Goal: Information Seeking & Learning: Learn about a topic

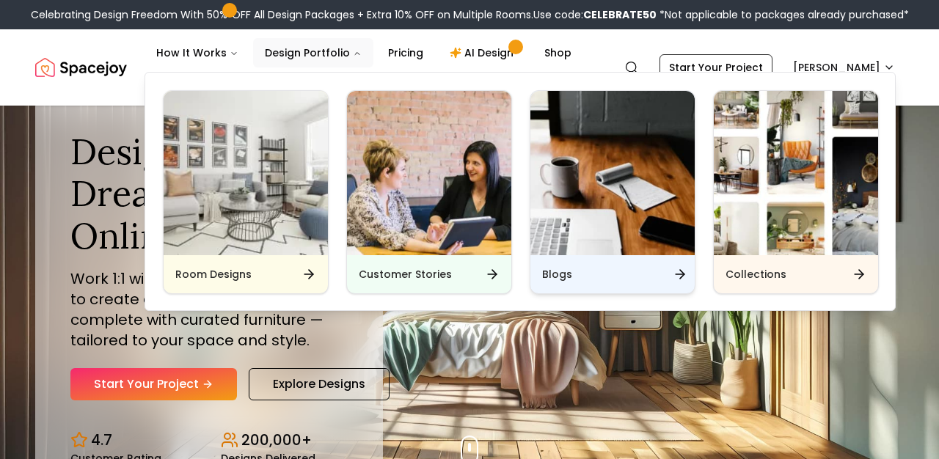
click at [614, 244] on img "Main" at bounding box center [612, 173] width 164 height 164
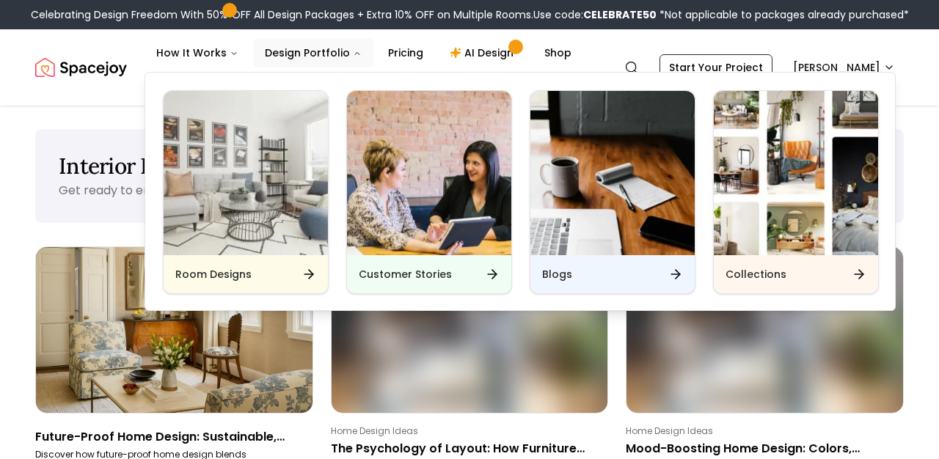
scroll to position [185, 0]
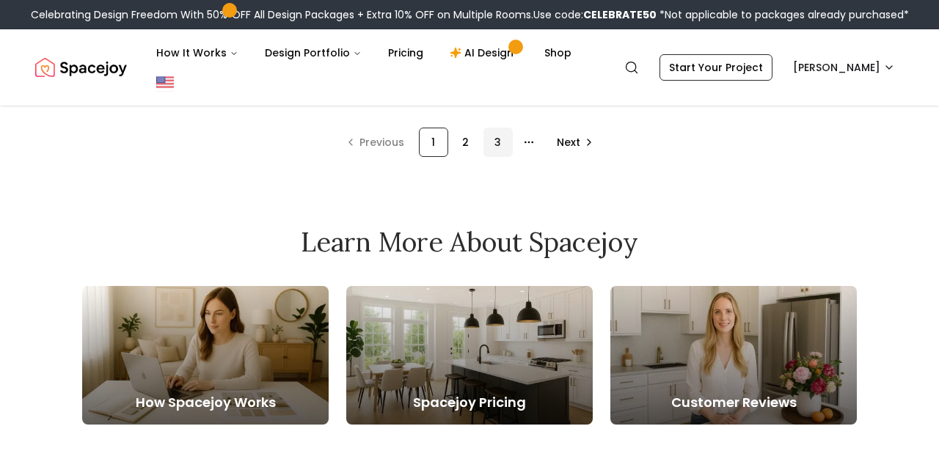
click at [499, 142] on div "3" at bounding box center [497, 142] width 29 height 29
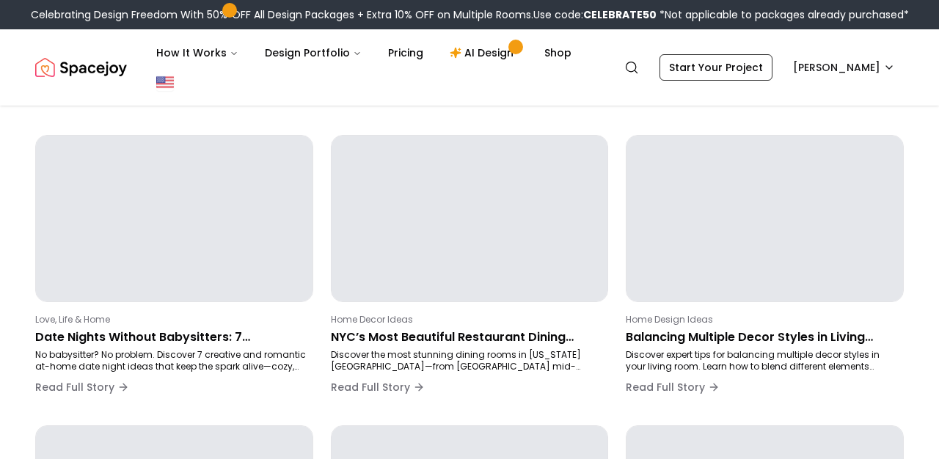
scroll to position [246, 0]
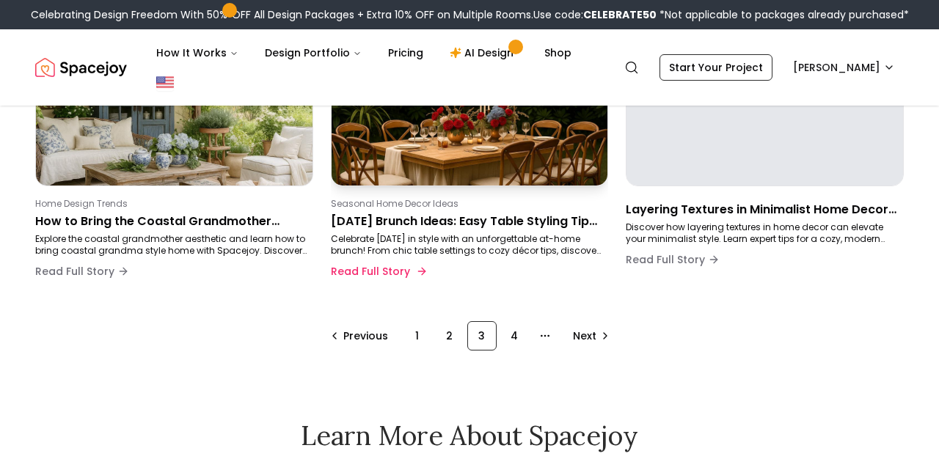
scroll to position [1098, 0]
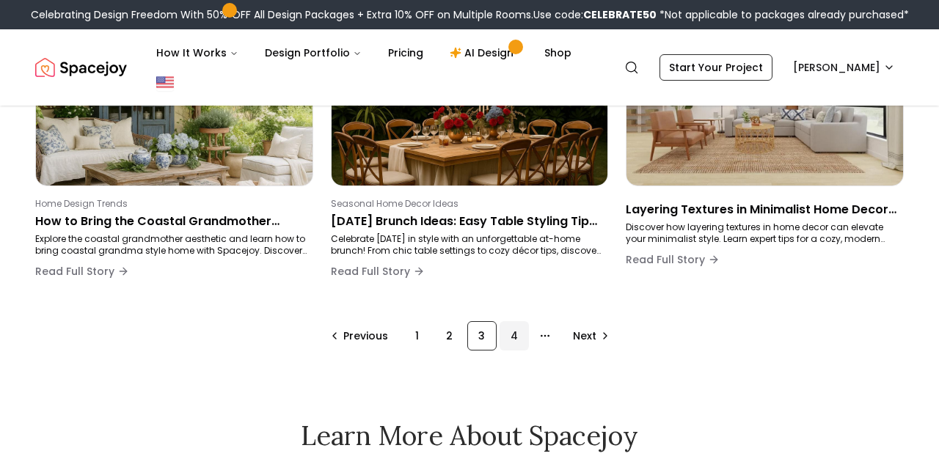
click at [513, 333] on div "4" at bounding box center [513, 335] width 29 height 29
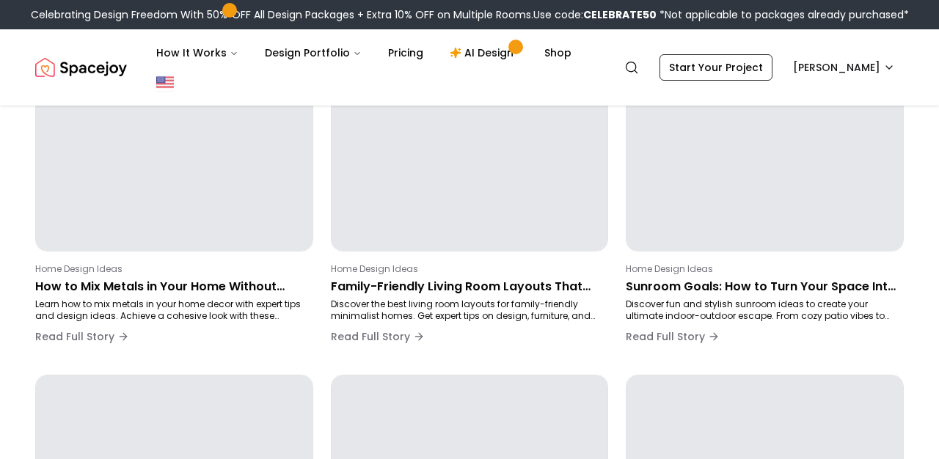
scroll to position [246, 0]
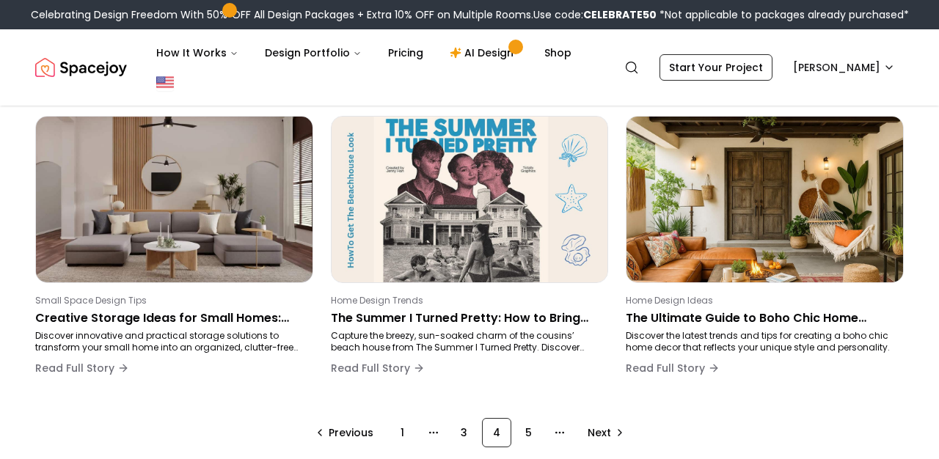
scroll to position [1001, 0]
click at [525, 426] on div "5" at bounding box center [528, 433] width 29 height 29
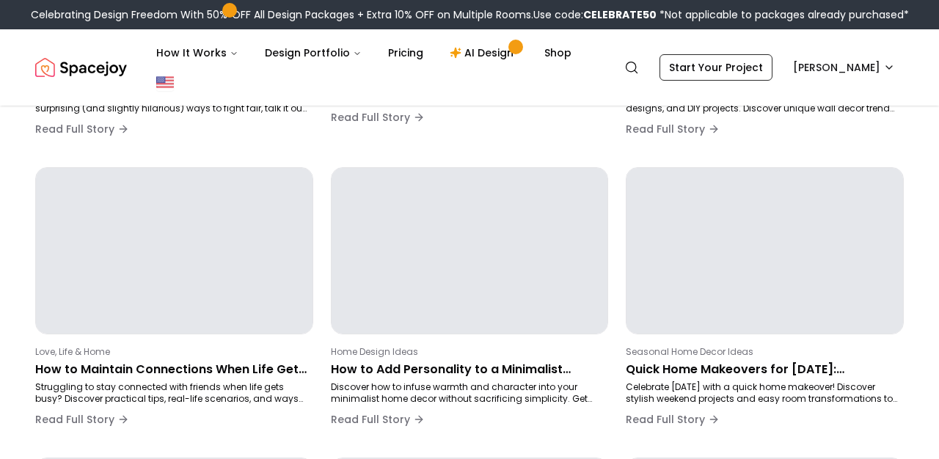
scroll to position [246, 0]
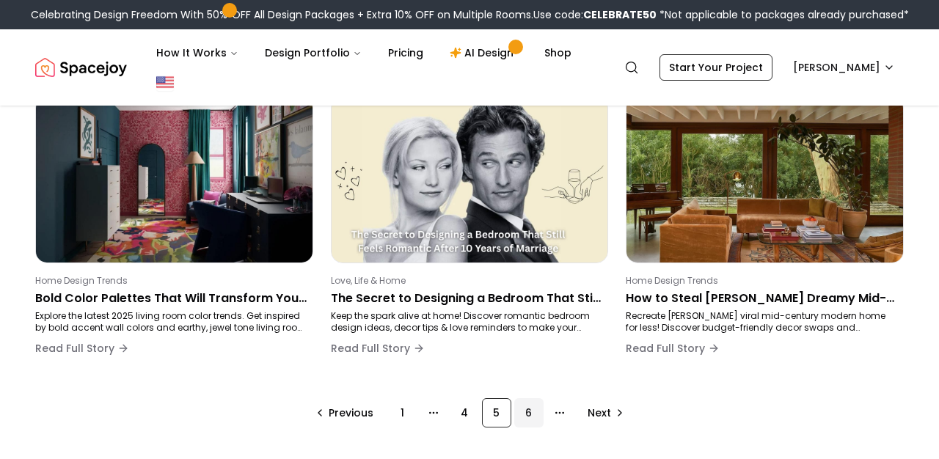
click at [525, 411] on div "6" at bounding box center [528, 412] width 29 height 29
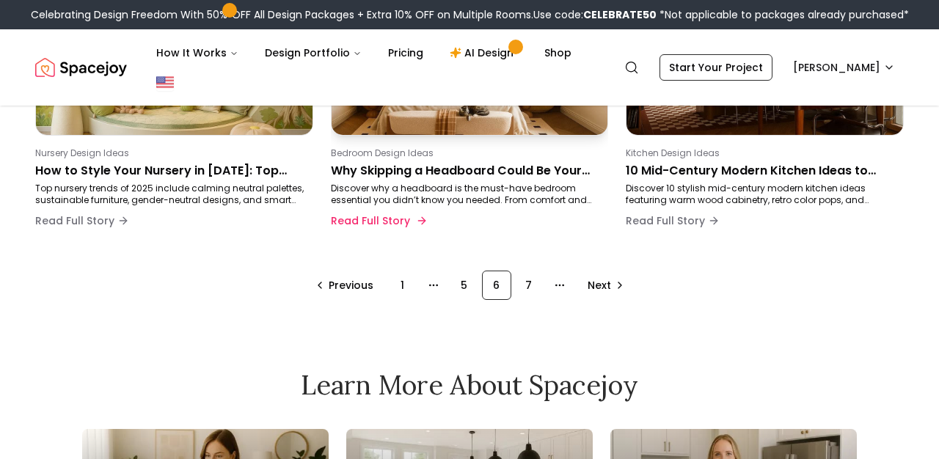
scroll to position [1153, 0]
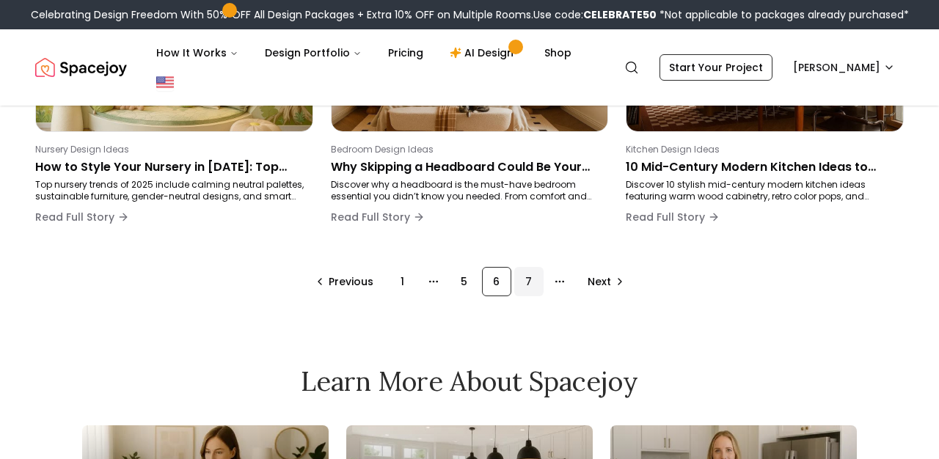
click at [523, 282] on div "7" at bounding box center [528, 281] width 29 height 29
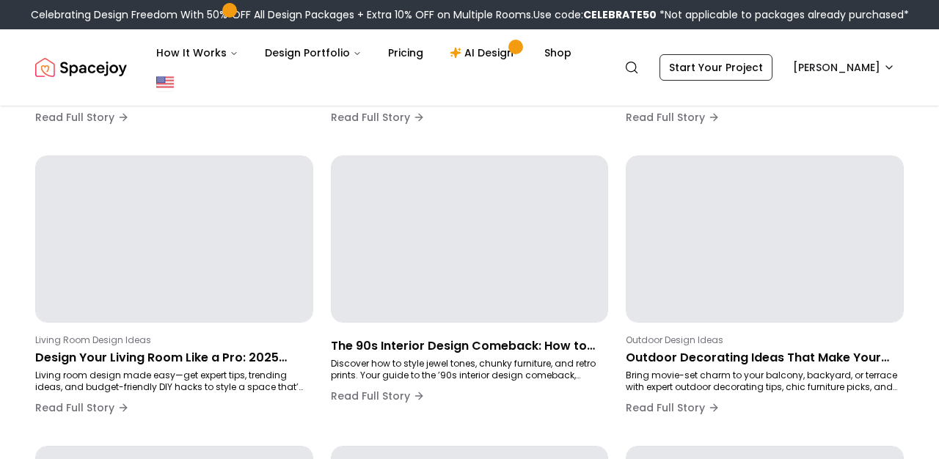
scroll to position [246, 0]
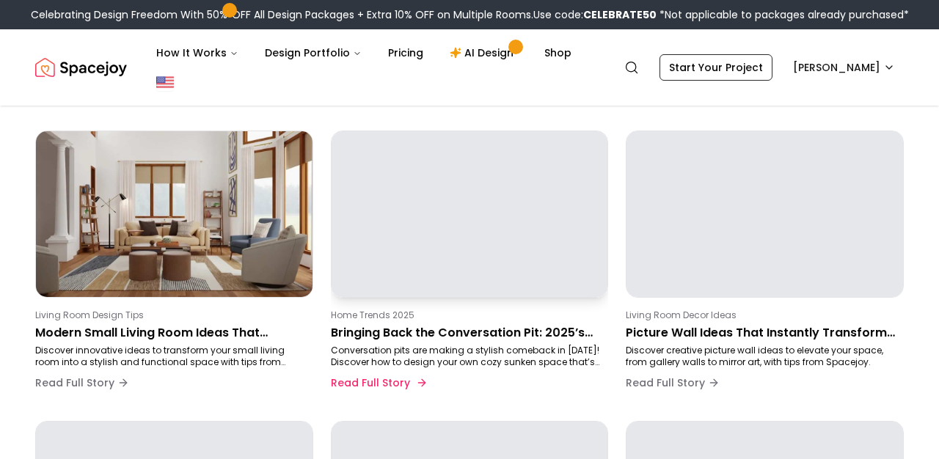
scroll to position [427, 0]
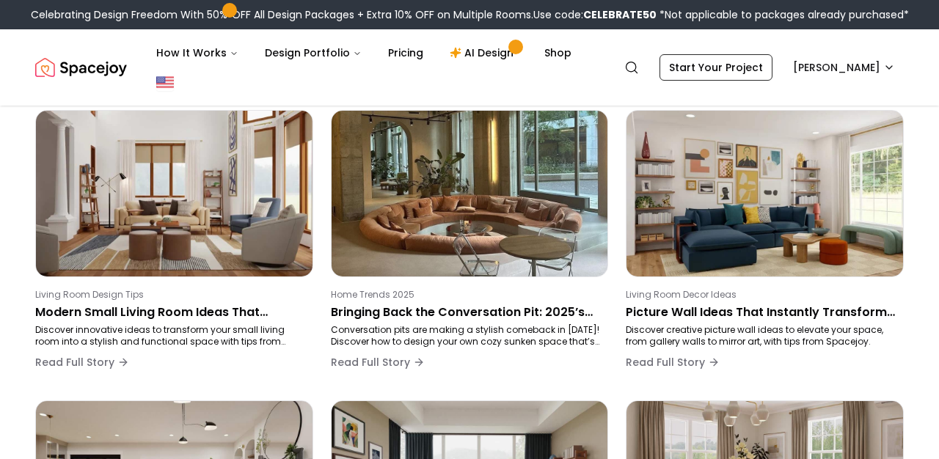
click at [486, 400] on div "Home Design Trends Unlock the Beauty of AI Home Design with Spacejoy Transform …" at bounding box center [469, 392] width 868 height 1144
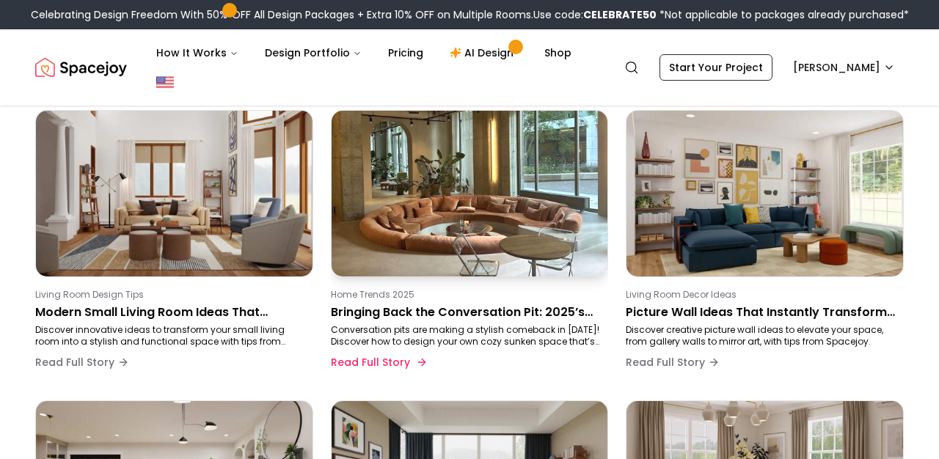
click at [461, 305] on p "Bringing Back the Conversation Pit: 2025’s Coziest Living Room Trend" at bounding box center [467, 313] width 272 height 18
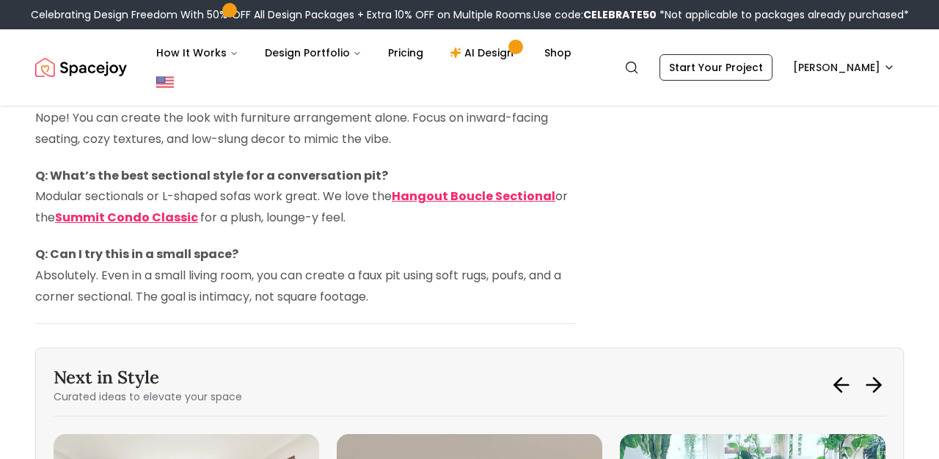
scroll to position [2966, 0]
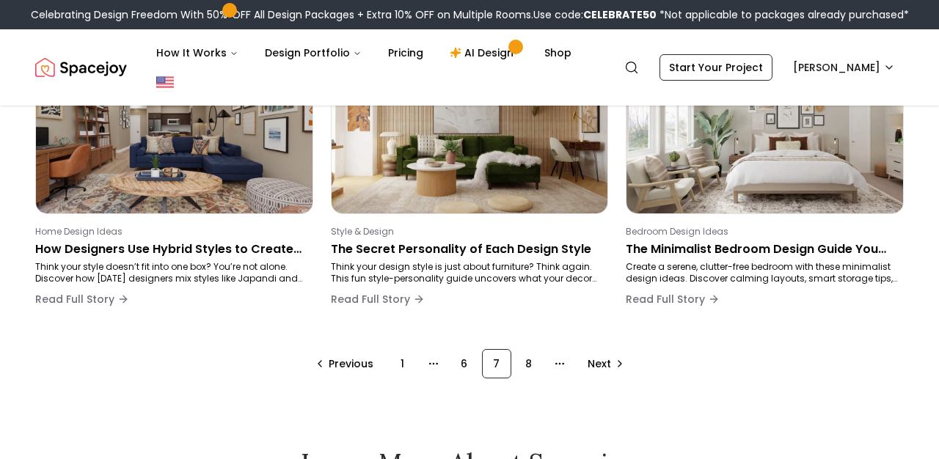
scroll to position [1080, 0]
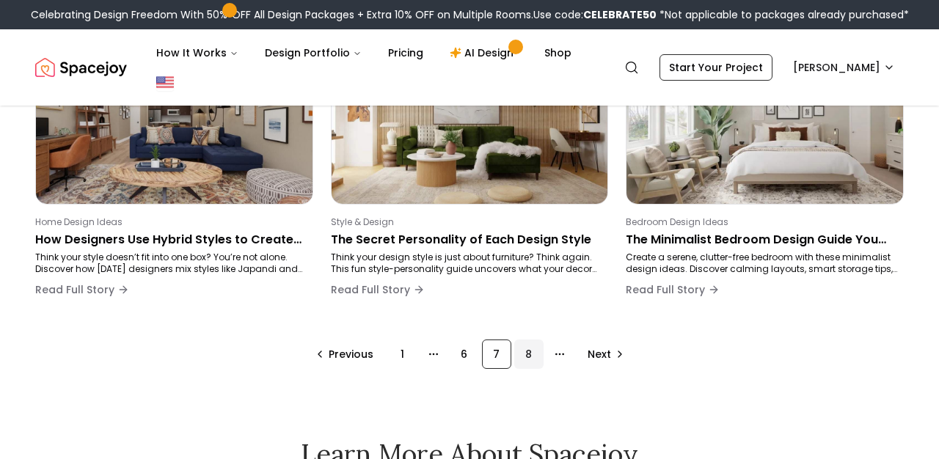
click at [522, 350] on div "8" at bounding box center [528, 353] width 29 height 29
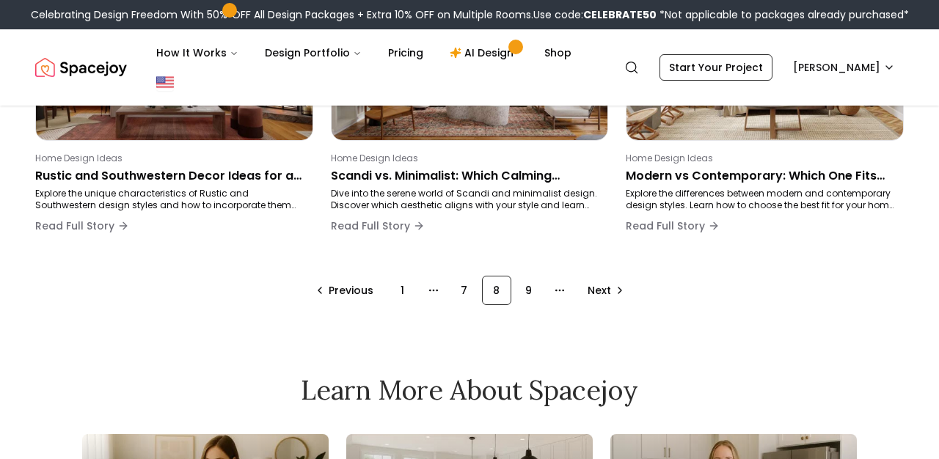
scroll to position [1161, 0]
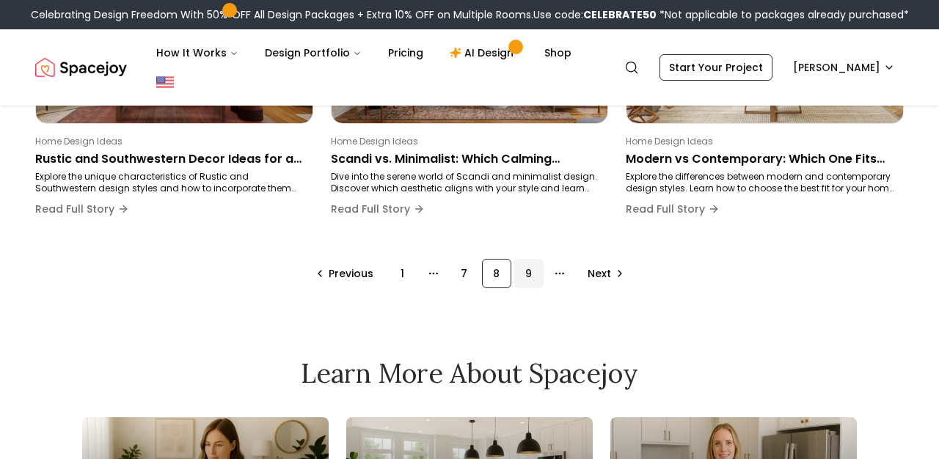
click at [534, 273] on div "9" at bounding box center [528, 273] width 29 height 29
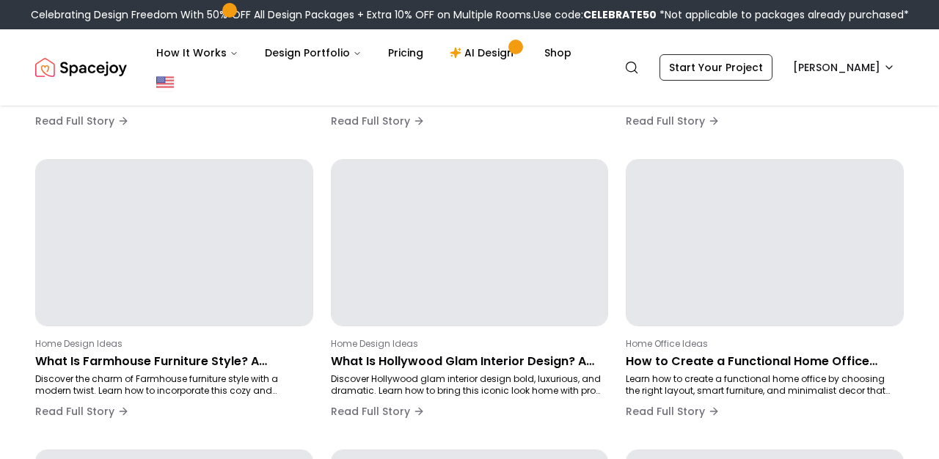
scroll to position [246, 0]
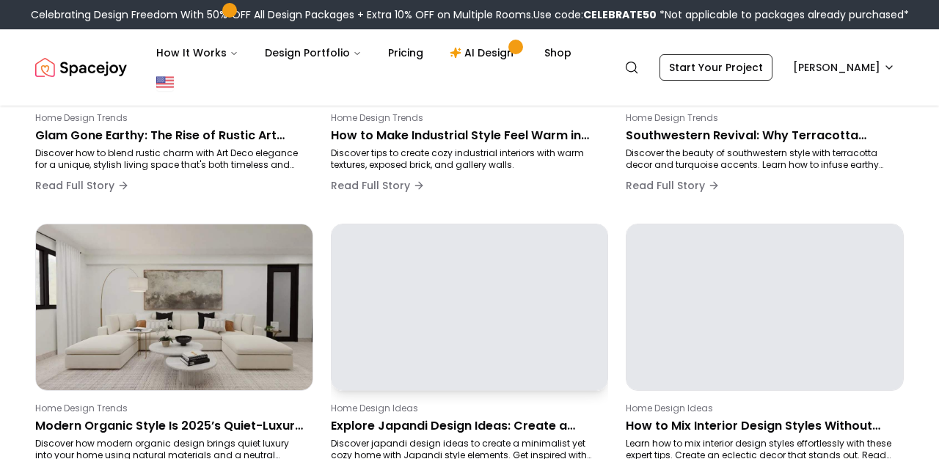
scroll to position [1138, 0]
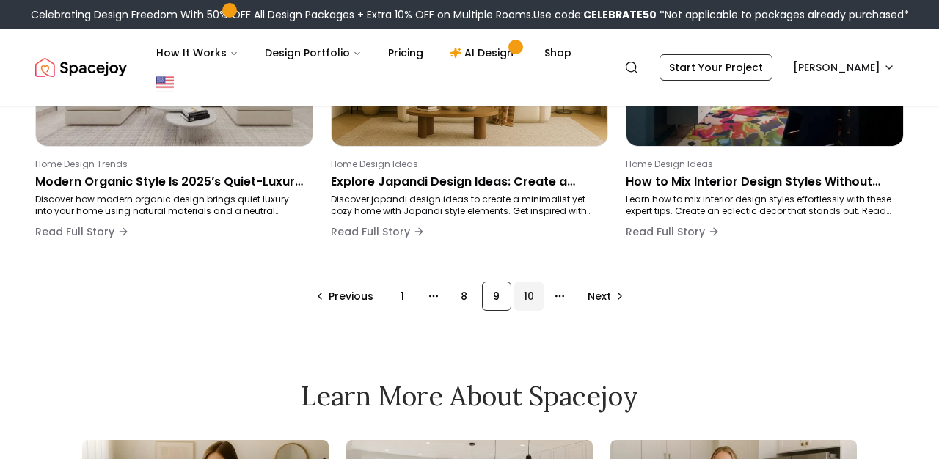
click at [522, 298] on div "10" at bounding box center [528, 296] width 29 height 29
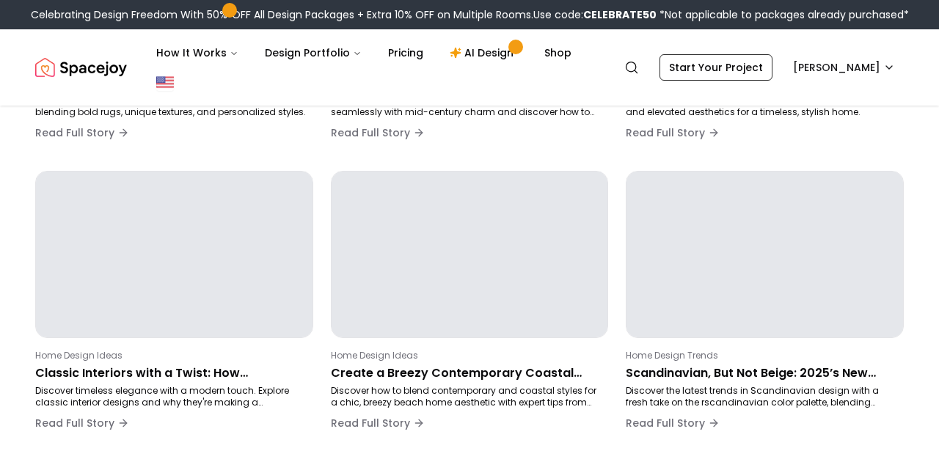
scroll to position [246, 0]
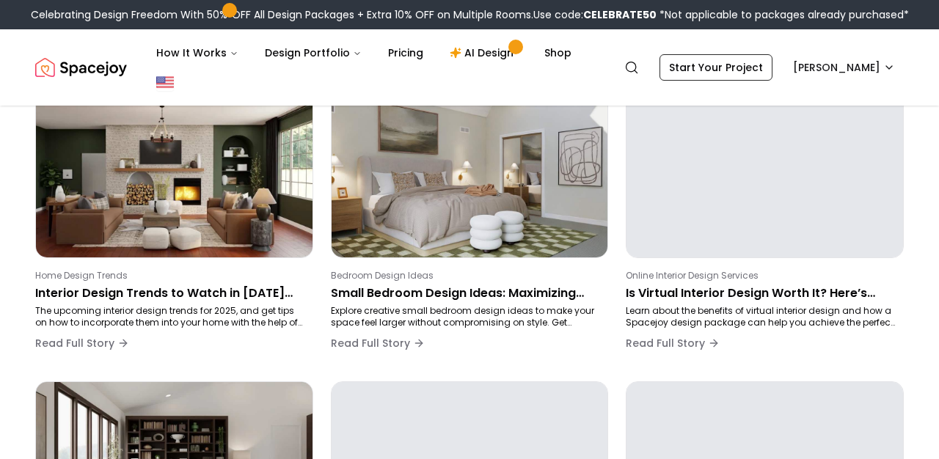
scroll to position [144, 0]
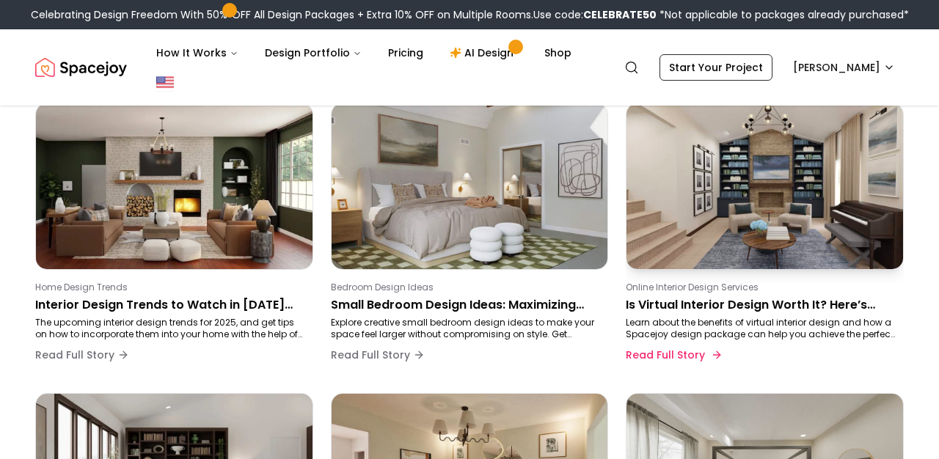
click at [784, 304] on p "Is Virtual Interior Design Worth It? Here’s What You Actually Get" at bounding box center [761, 305] width 272 height 18
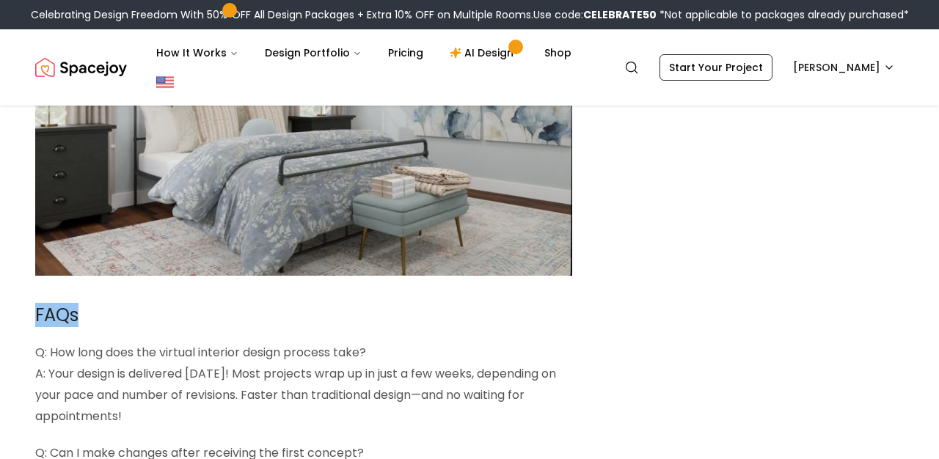
scroll to position [3487, 0]
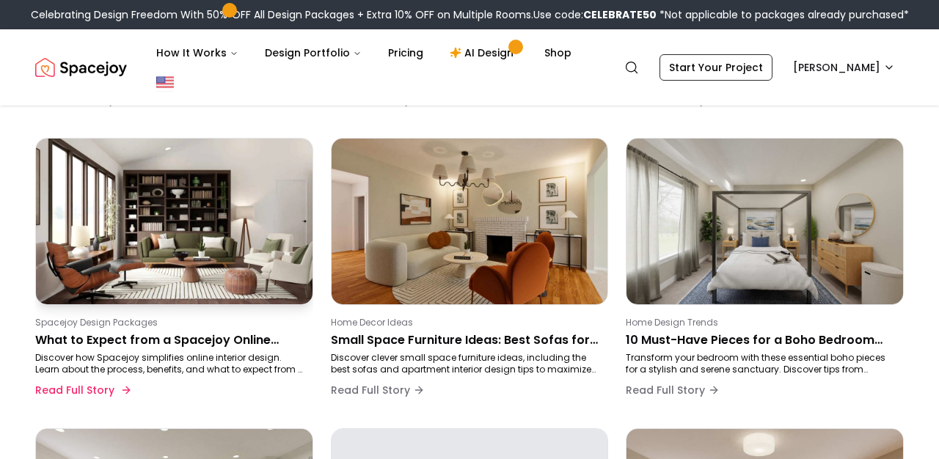
scroll to position [404, 0]
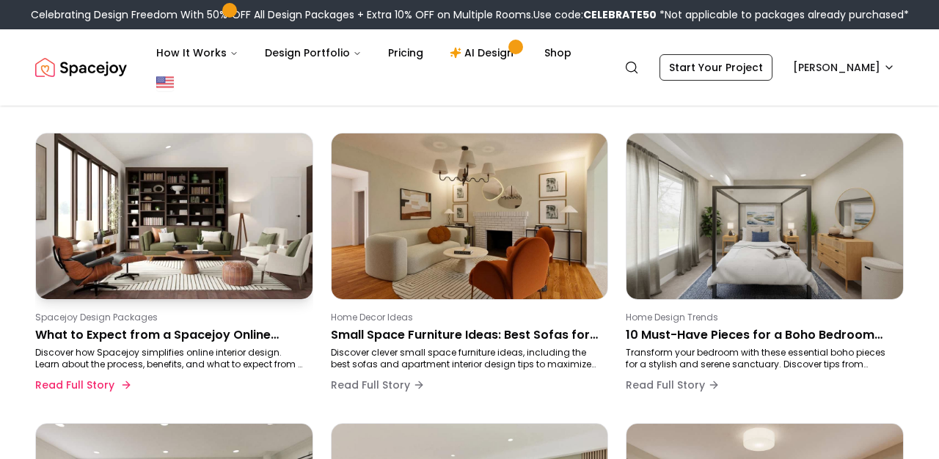
click at [186, 360] on p "Discover how Spacejoy simplifies online interior design. Learn about the proces…" at bounding box center [171, 358] width 272 height 23
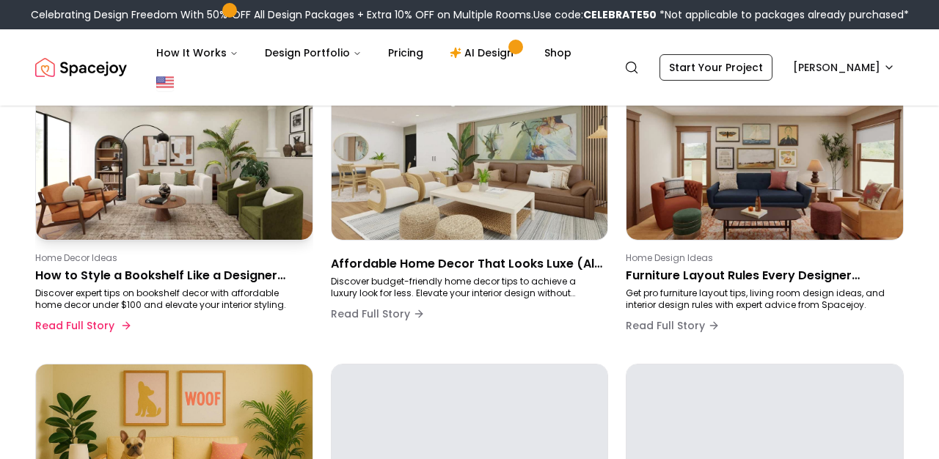
scroll to position [774, 0]
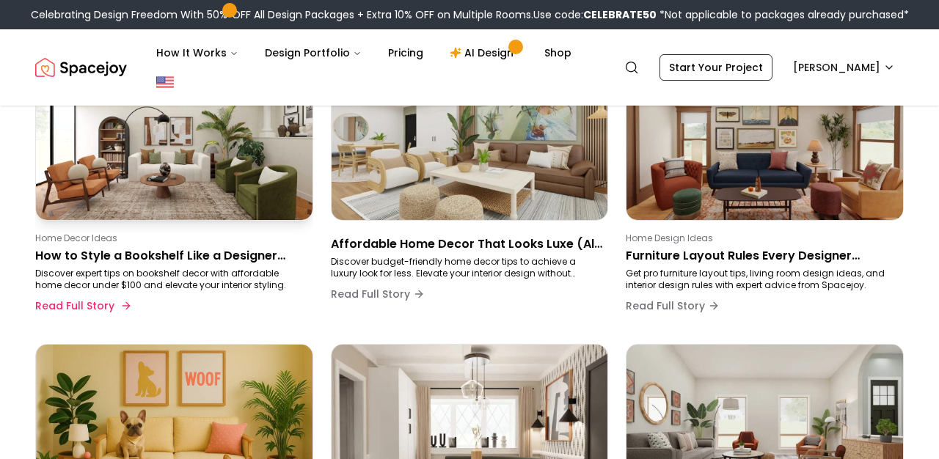
click at [217, 249] on p "How to Style a Bookshelf Like a Designer (With Budget-Friendly Finds)" at bounding box center [171, 256] width 272 height 18
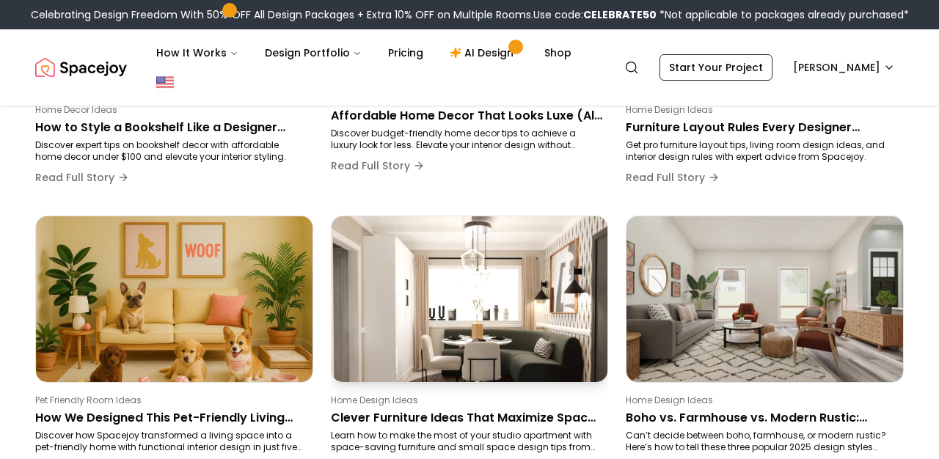
scroll to position [987, 0]
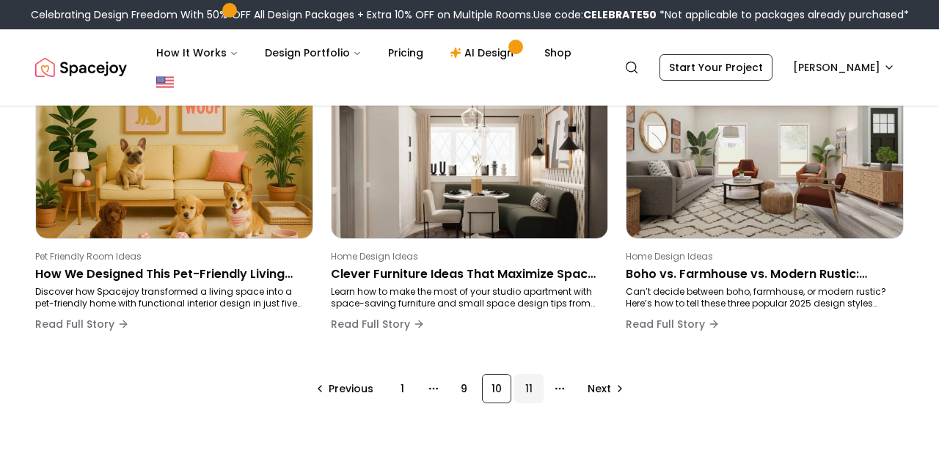
click at [523, 386] on div "11" at bounding box center [528, 388] width 29 height 29
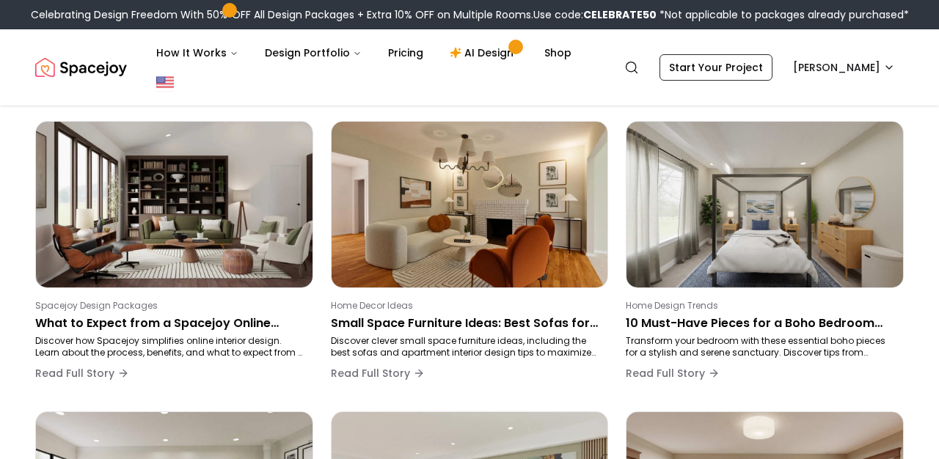
scroll to position [246, 0]
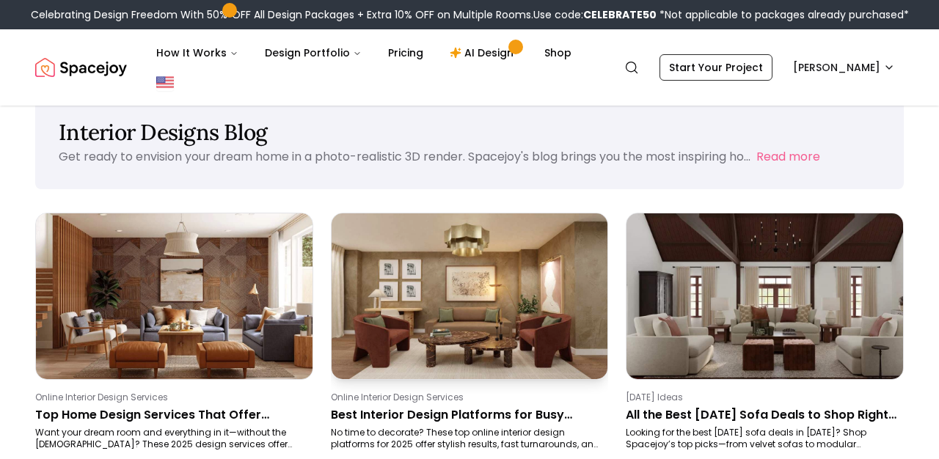
scroll to position [122, 0]
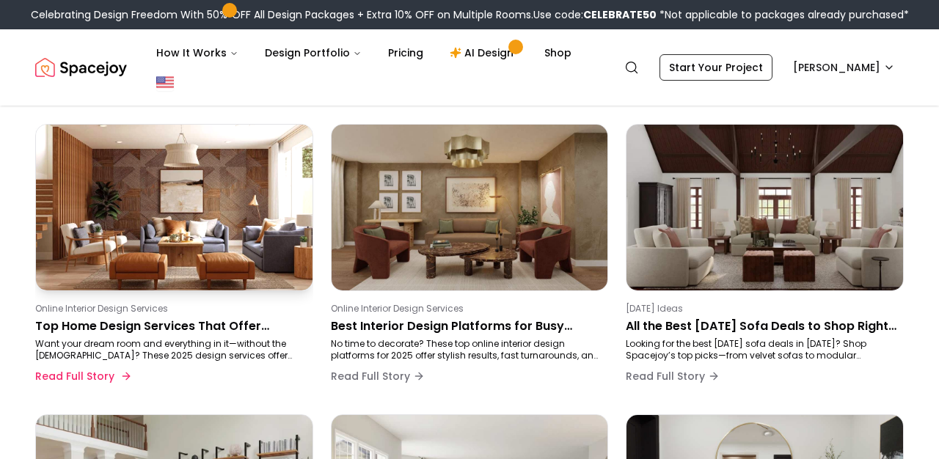
click at [211, 292] on div "Online Interior Design Services Top Home Design Services That Offer Furniture +…" at bounding box center [174, 260] width 278 height 273
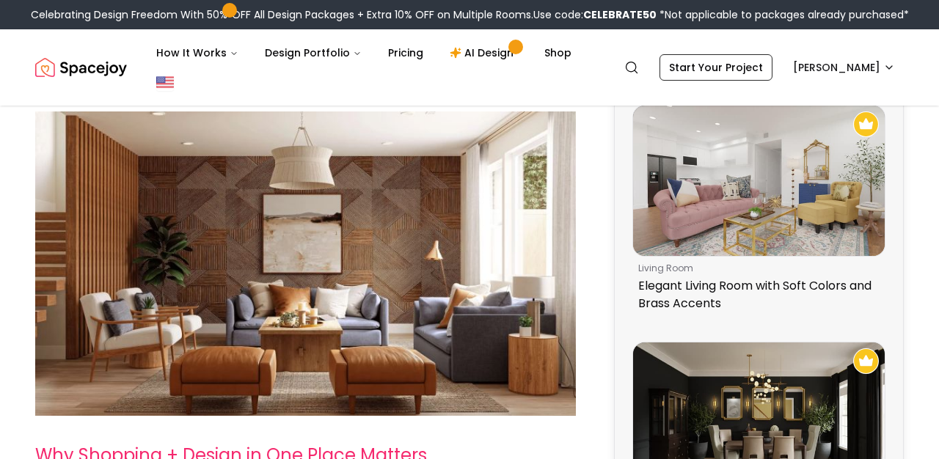
scroll to position [411, 0]
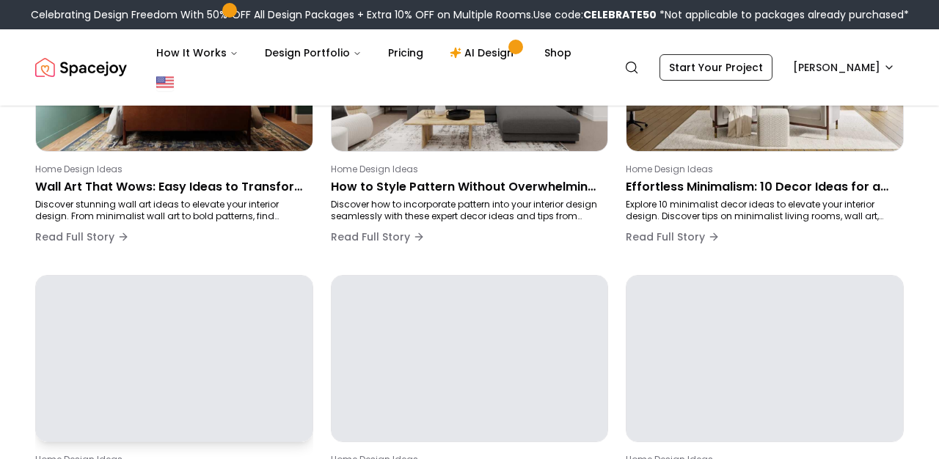
scroll to position [1001, 0]
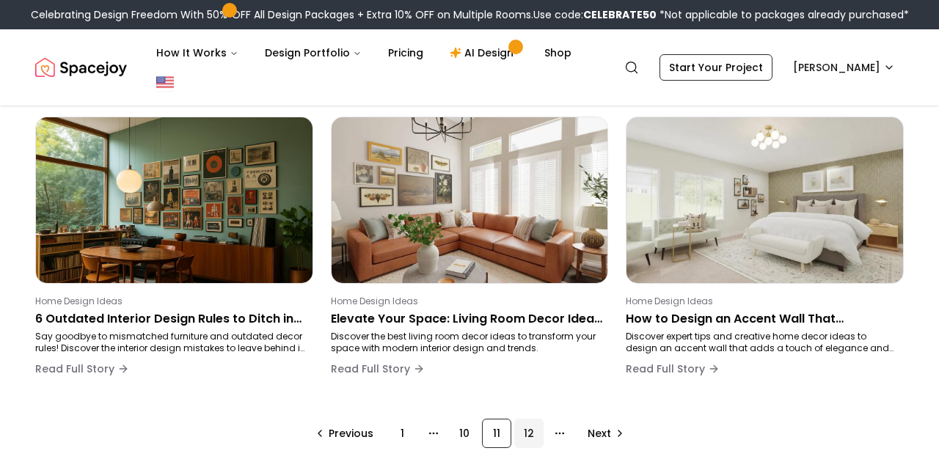
click at [531, 436] on div "12" at bounding box center [528, 433] width 29 height 29
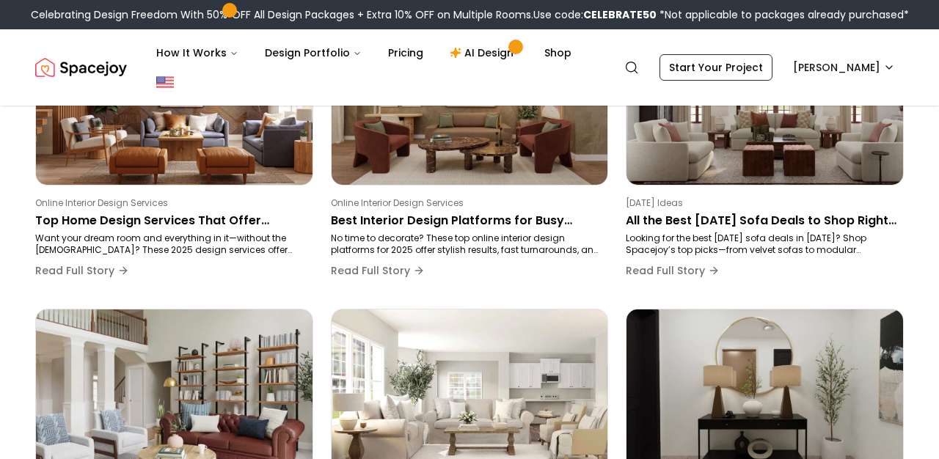
scroll to position [219, 0]
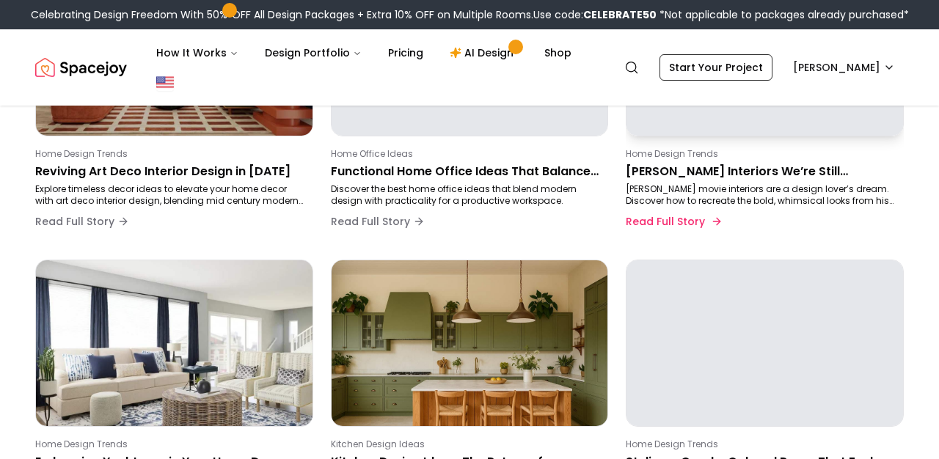
scroll to position [527, 0]
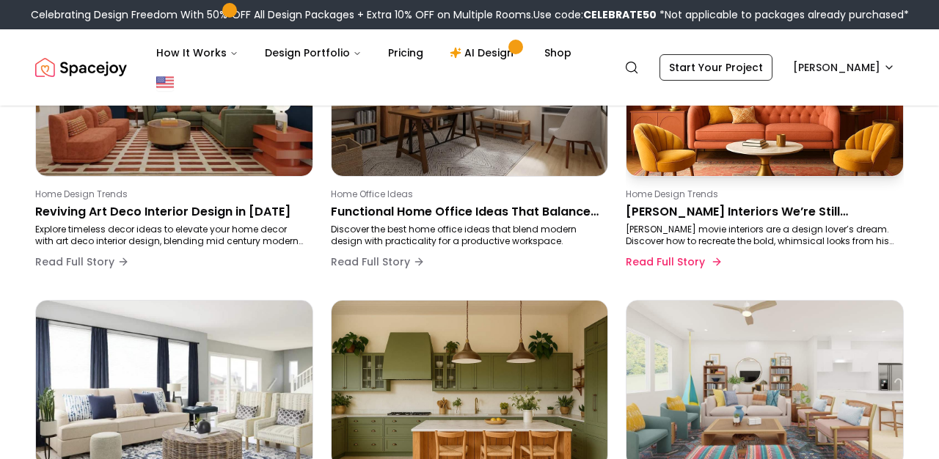
click at [733, 213] on p "Wes Anderson Interiors We’re Still Obsessing Over—And How to Get the Look" at bounding box center [761, 212] width 272 height 18
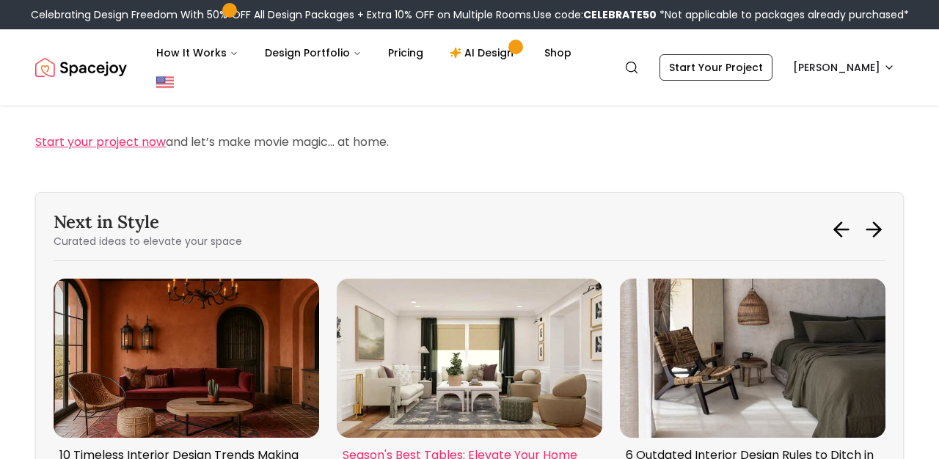
scroll to position [4512, 0]
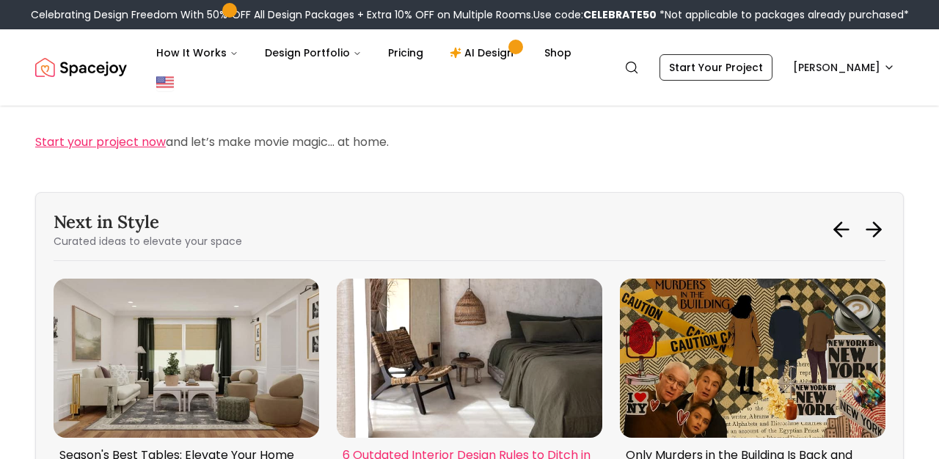
click at [414, 447] on p "6 Outdated Interior Design Rules to Ditch in Your 30s (and What to Do Instead)" at bounding box center [466, 464] width 248 height 35
